Goal: Use online tool/utility

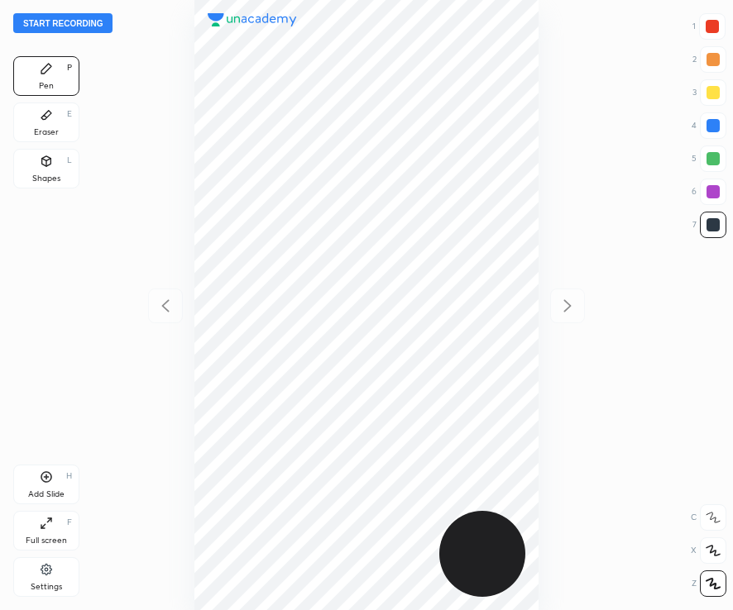
scroll to position [610, 467]
click at [695, 22] on div "1" at bounding box center [708, 26] width 33 height 26
click at [716, 31] on div at bounding box center [711, 26] width 13 height 13
click at [75, 26] on button "Start recording" at bounding box center [62, 23] width 99 height 20
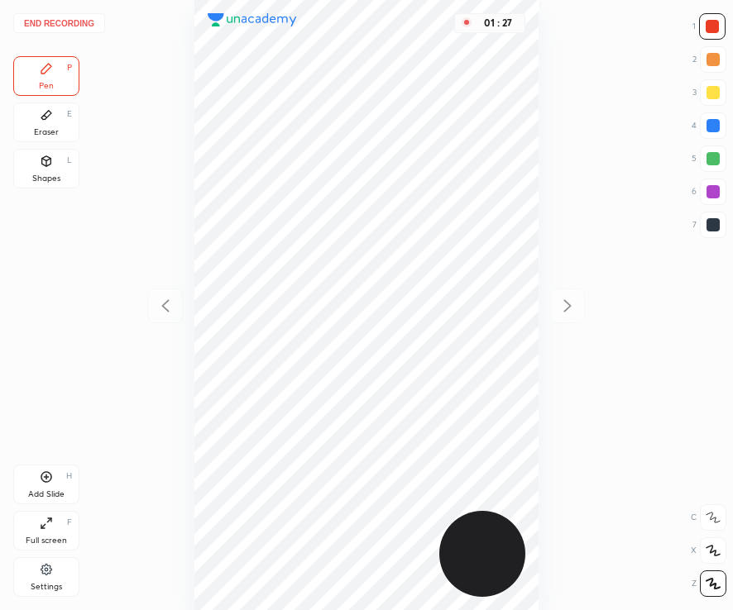
click at [53, 167] on div "Shapes L" at bounding box center [46, 169] width 66 height 40
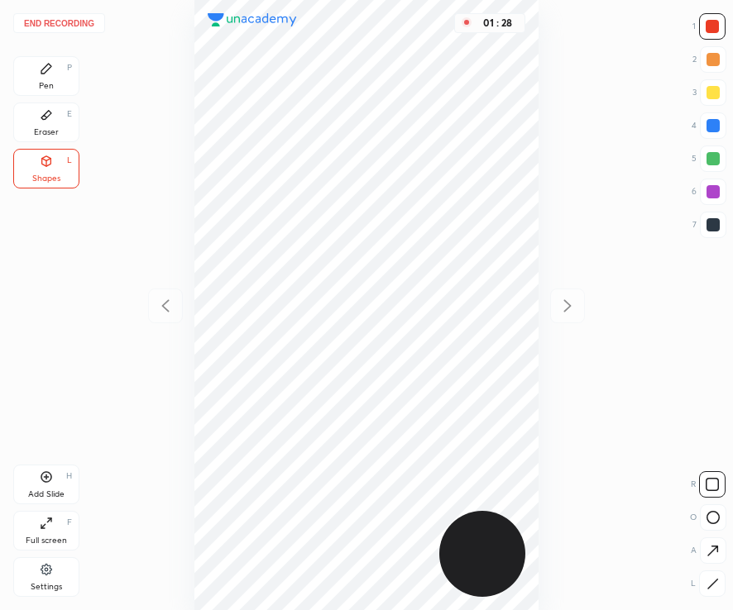
click at [712, 222] on div at bounding box center [712, 224] width 13 height 13
click at [60, 13] on button "End recording" at bounding box center [59, 23] width 92 height 20
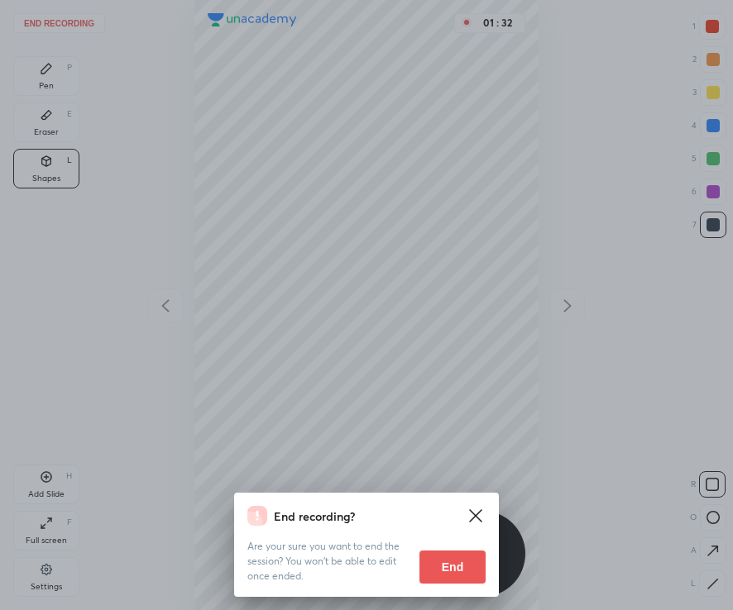
click at [458, 577] on button "End" at bounding box center [452, 567] width 66 height 33
